Goal: Transaction & Acquisition: Purchase product/service

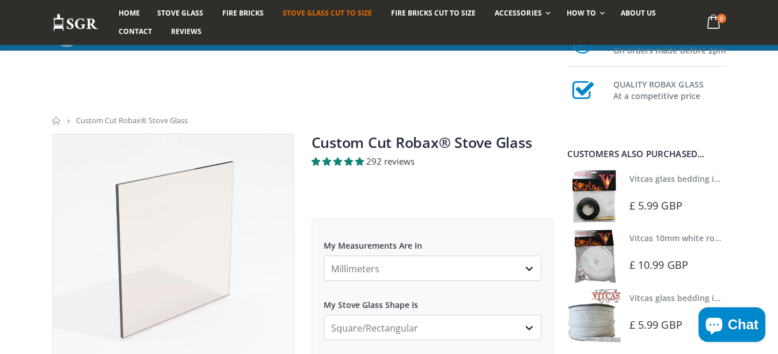
scroll to position [415, 0]
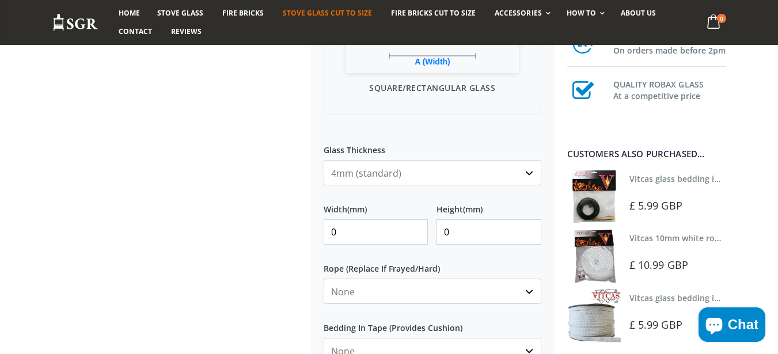
click at [365, 240] on input "0" at bounding box center [376, 231] width 105 height 25
type input "250"
type input "3"
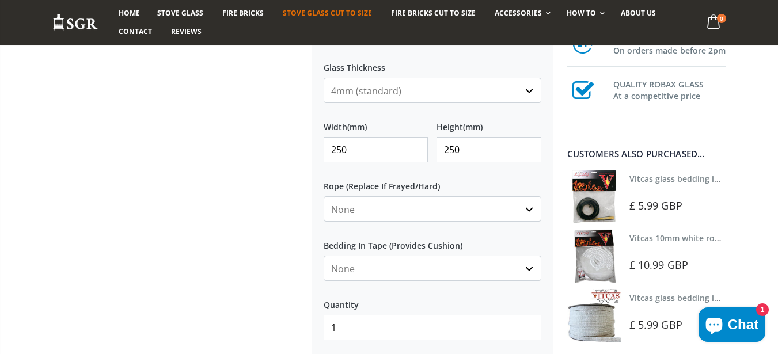
scroll to position [622, 0]
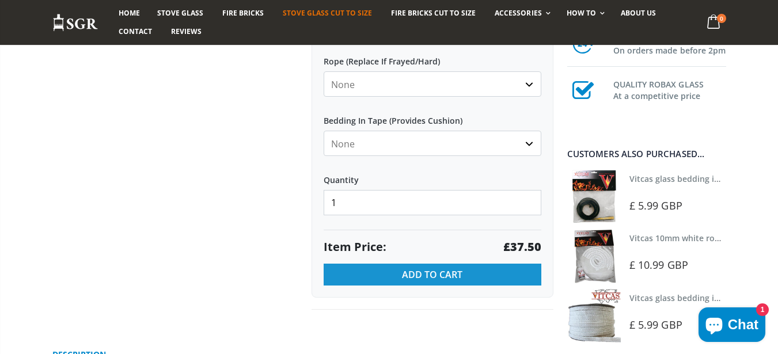
type input "250"
click at [410, 275] on span "Add to Cart" at bounding box center [432, 274] width 60 height 13
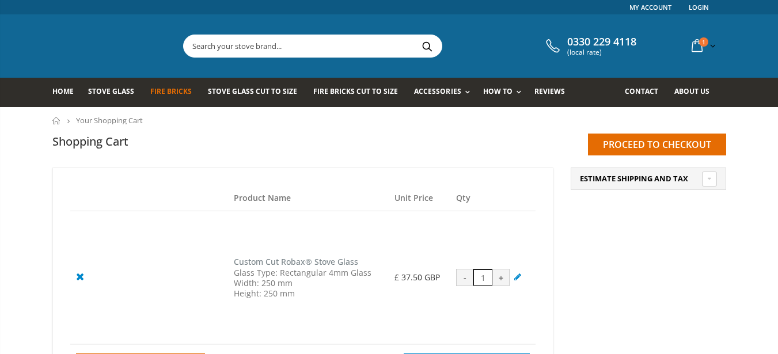
click at [169, 90] on span "Fire Bricks" at bounding box center [170, 91] width 41 height 10
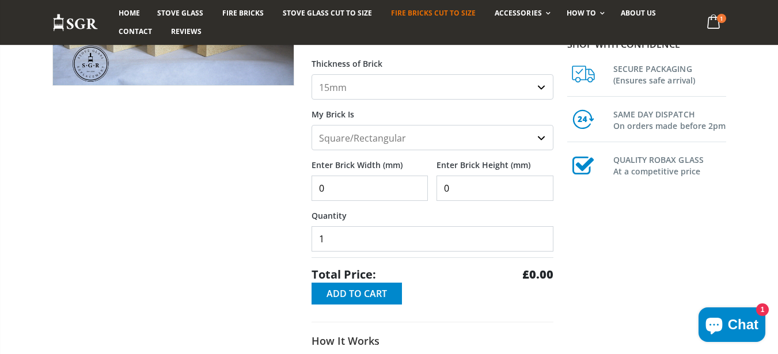
scroll to position [207, 0]
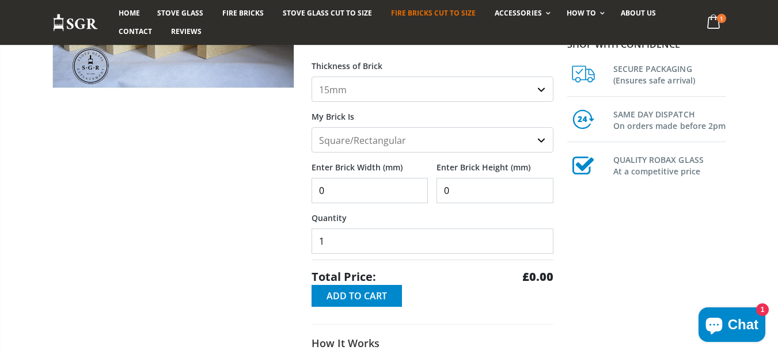
click at [351, 200] on input "0" at bounding box center [370, 190] width 117 height 25
type input "250"
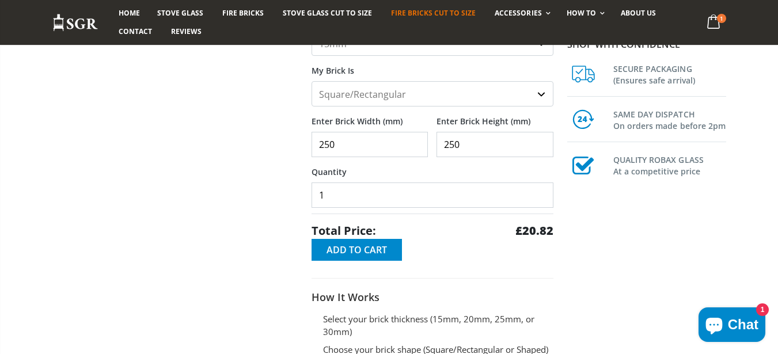
scroll to position [276, 0]
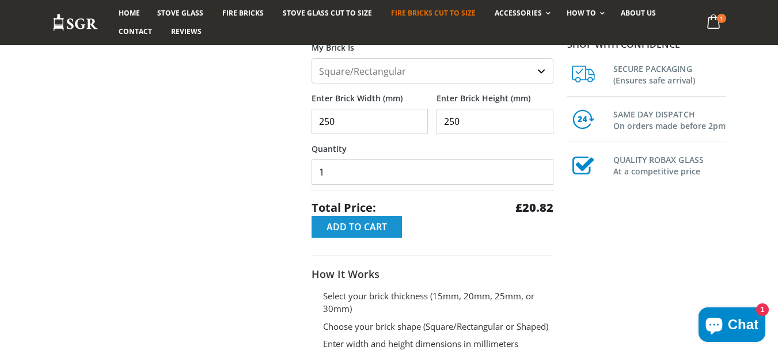
type input "250"
click at [366, 217] on button "Add to Cart" at bounding box center [357, 227] width 90 height 22
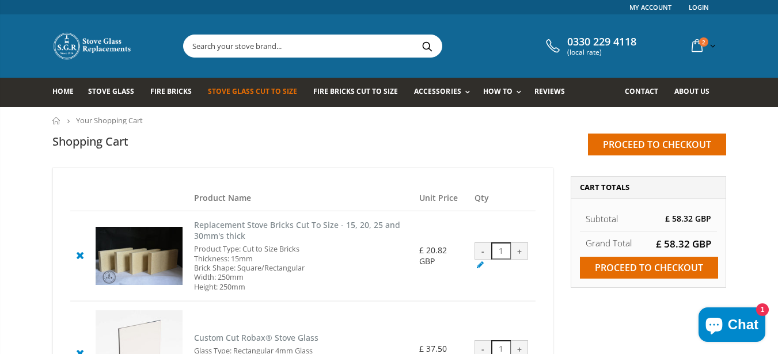
click at [228, 94] on span "Stove Glass Cut To Size" at bounding box center [252, 91] width 89 height 10
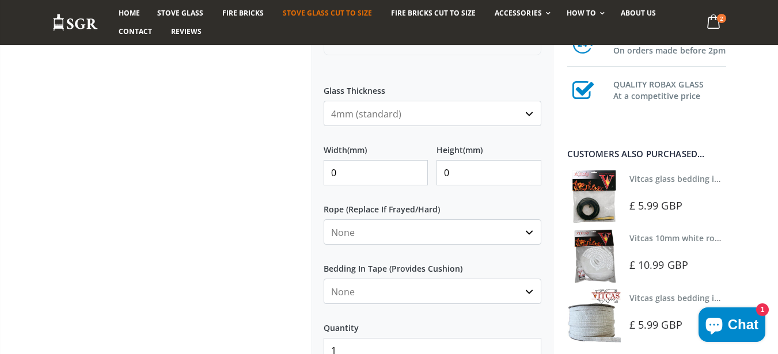
scroll to position [553, 0]
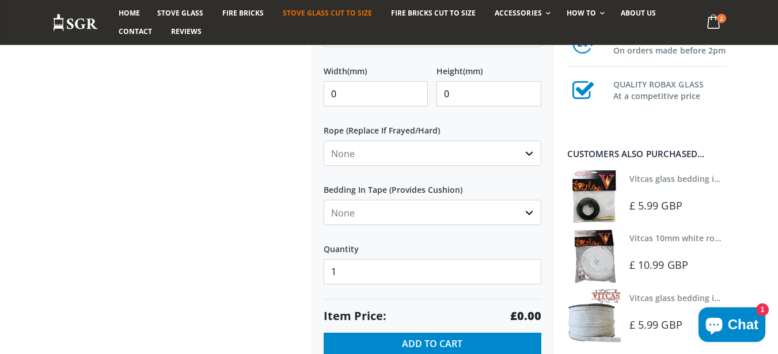
click at [360, 93] on input "0" at bounding box center [376, 93] width 105 height 25
click at [362, 94] on input "0" at bounding box center [376, 93] width 105 height 25
type input "250"
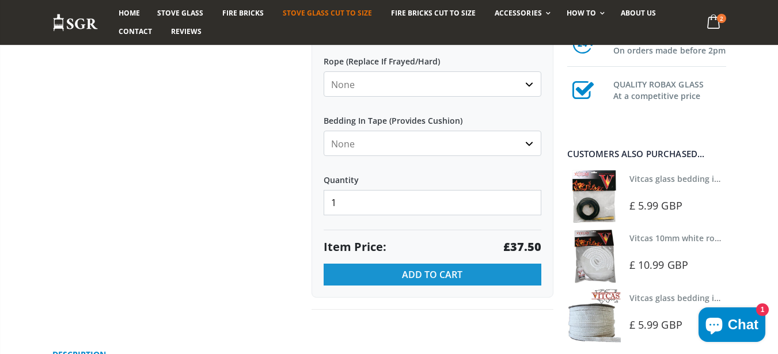
type input "250"
click at [417, 279] on span "Add to Cart" at bounding box center [432, 274] width 60 height 13
